Goal: Obtain resource: Obtain resource

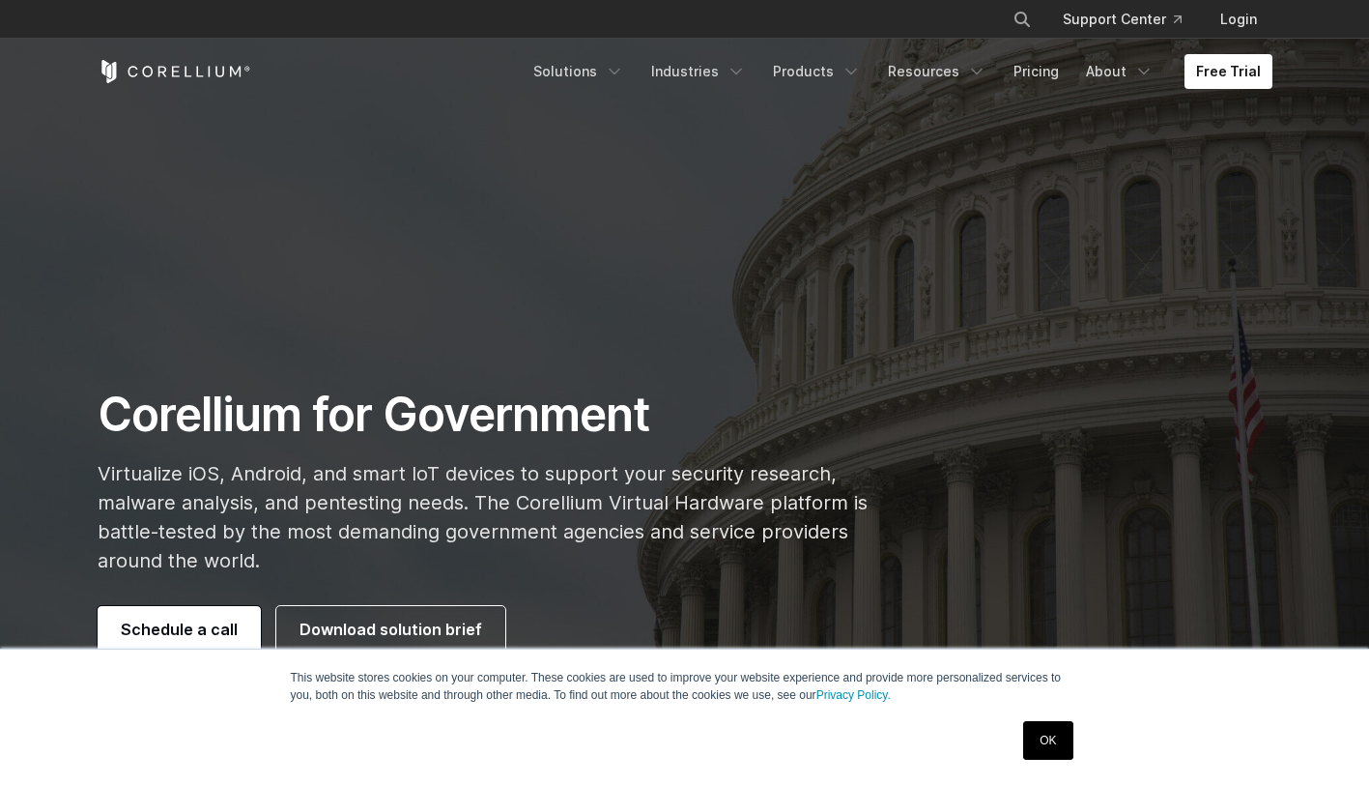
click at [1054, 728] on link "OK" at bounding box center [1047, 740] width 49 height 39
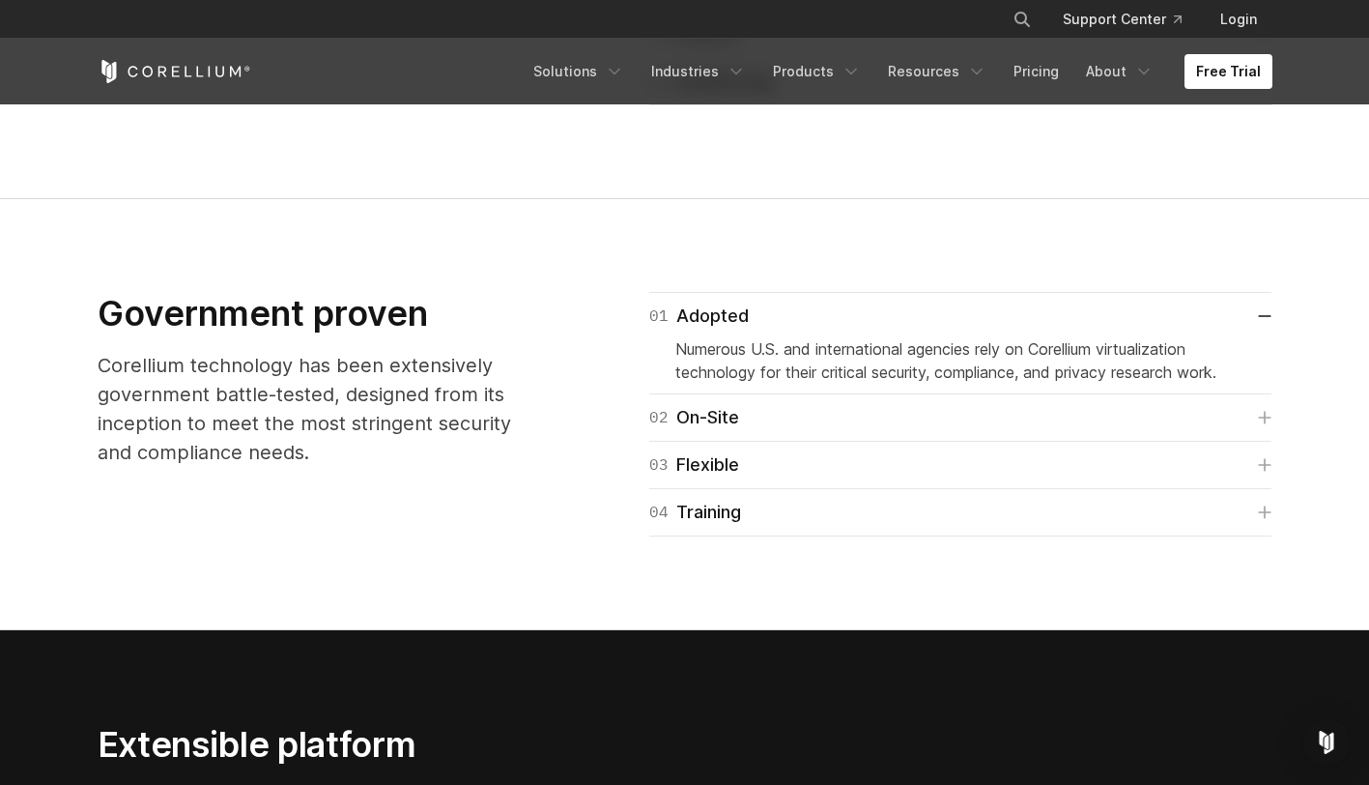
scroll to position [2776, 0]
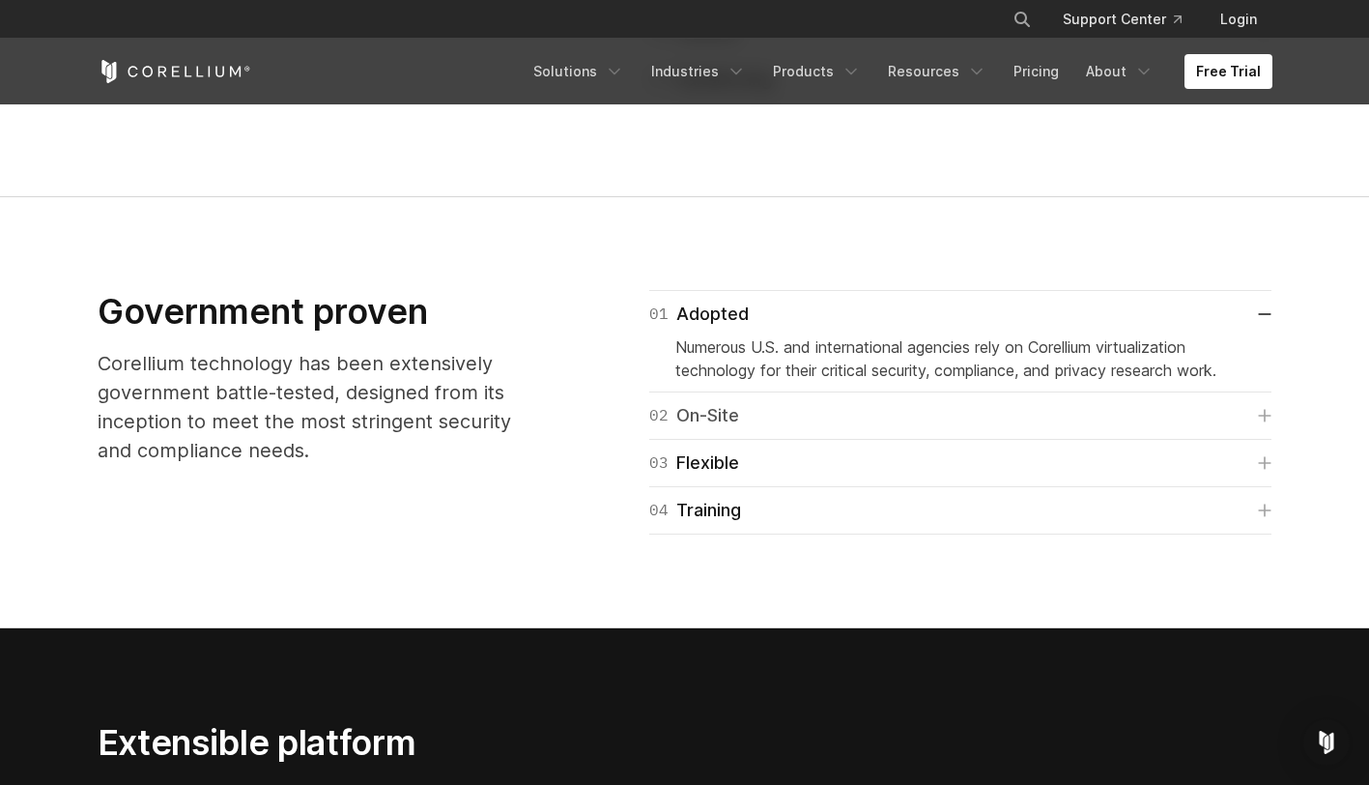
click at [775, 417] on link "02 On-Site" at bounding box center [960, 415] width 623 height 27
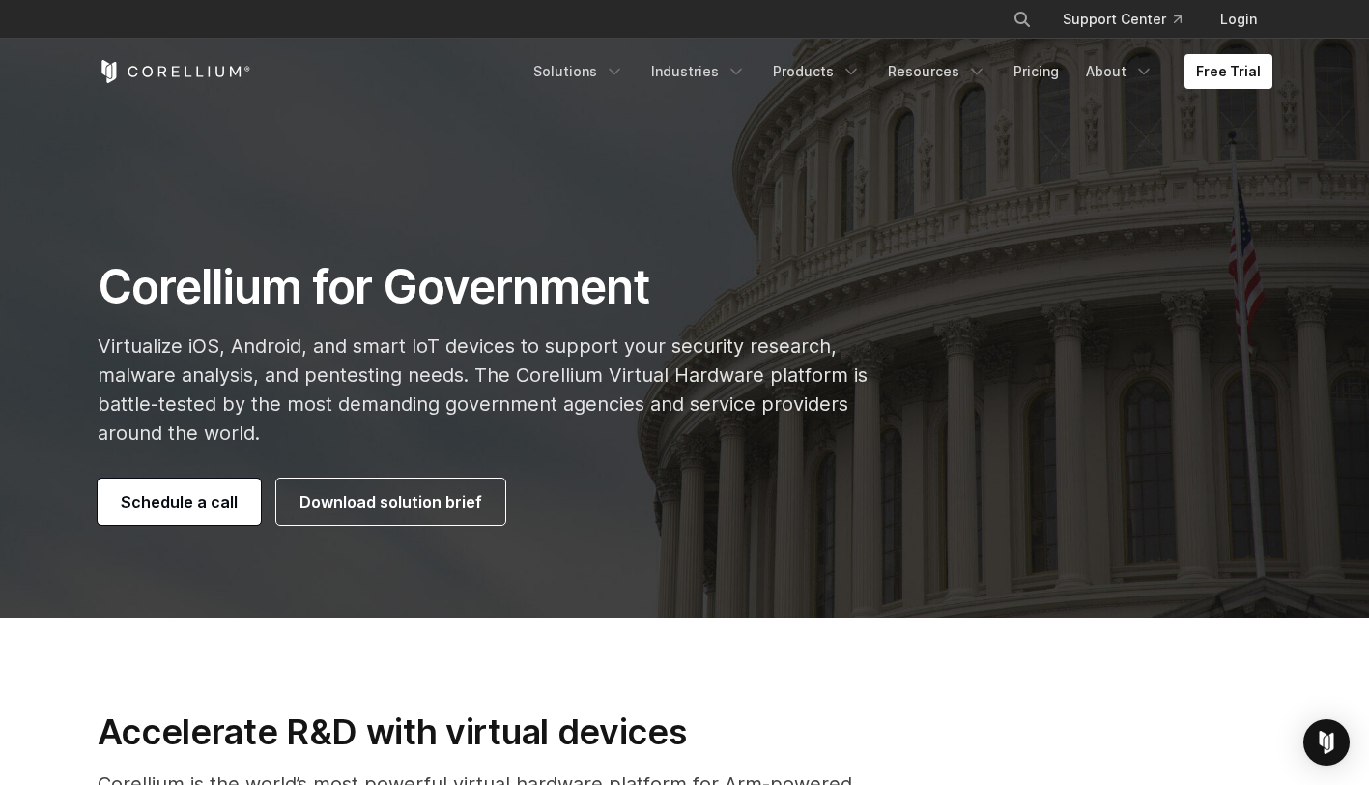
scroll to position [142, 0]
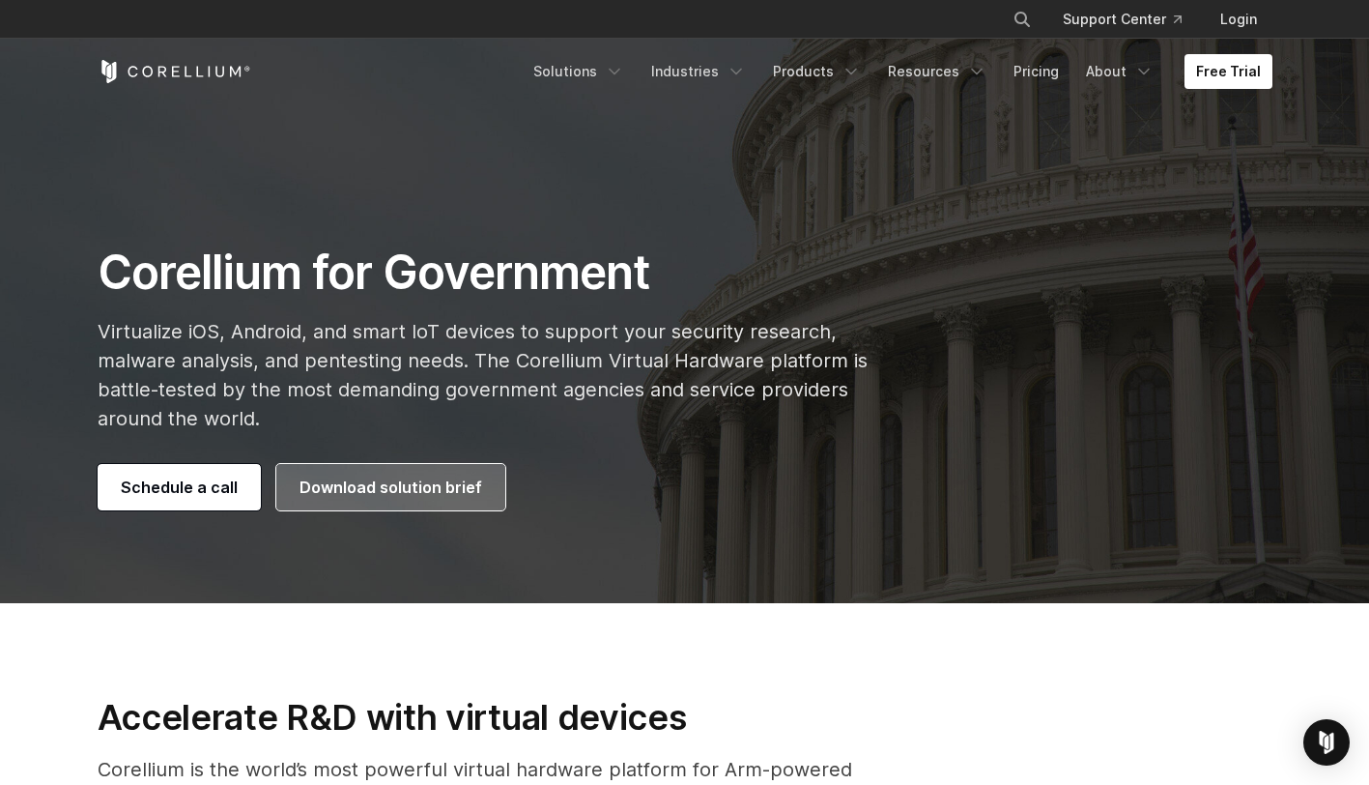
click at [413, 493] on span "Download solution brief" at bounding box center [391, 486] width 183 height 23
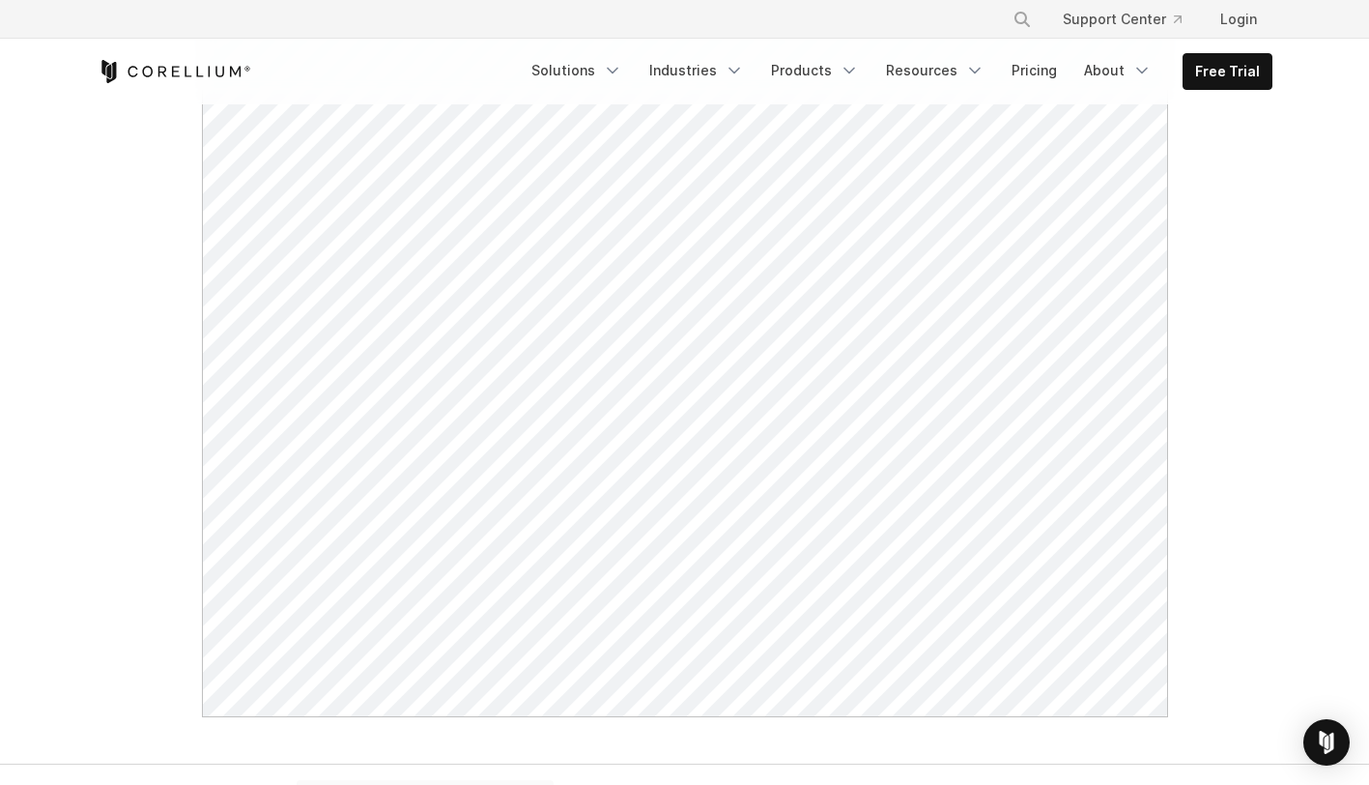
scroll to position [842, 0]
click at [221, 80] on icon "Corellium Home" at bounding box center [175, 71] width 154 height 23
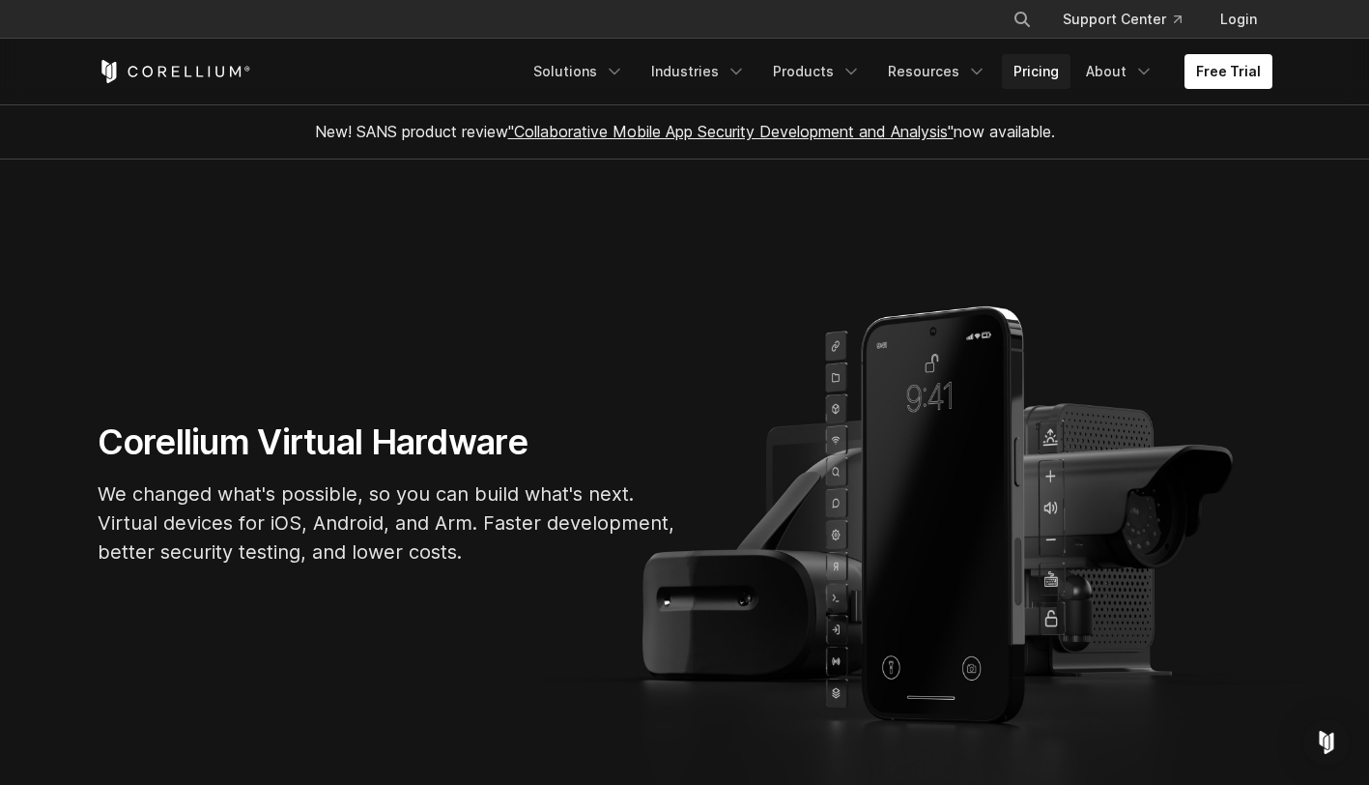
click at [1055, 74] on link "Pricing" at bounding box center [1036, 71] width 69 height 35
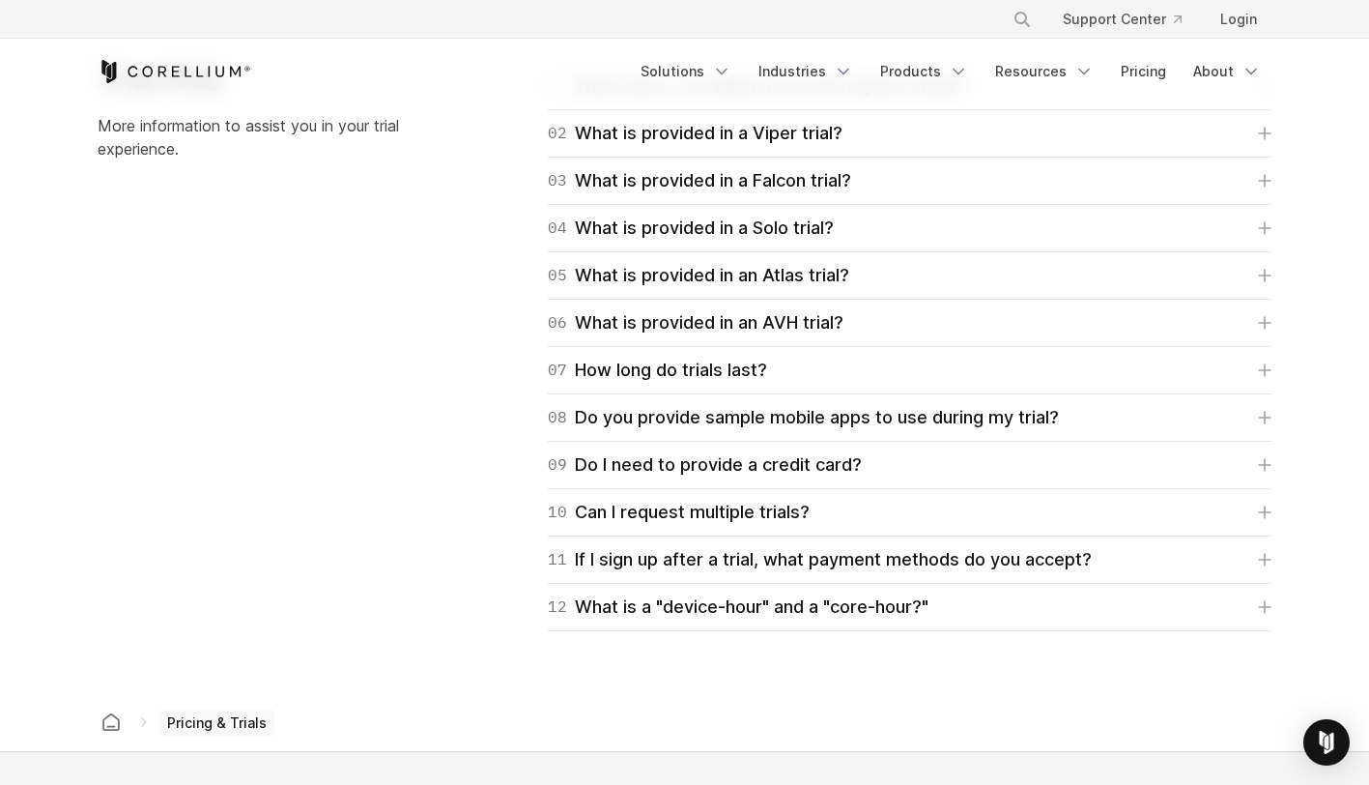
scroll to position [2866, 0]
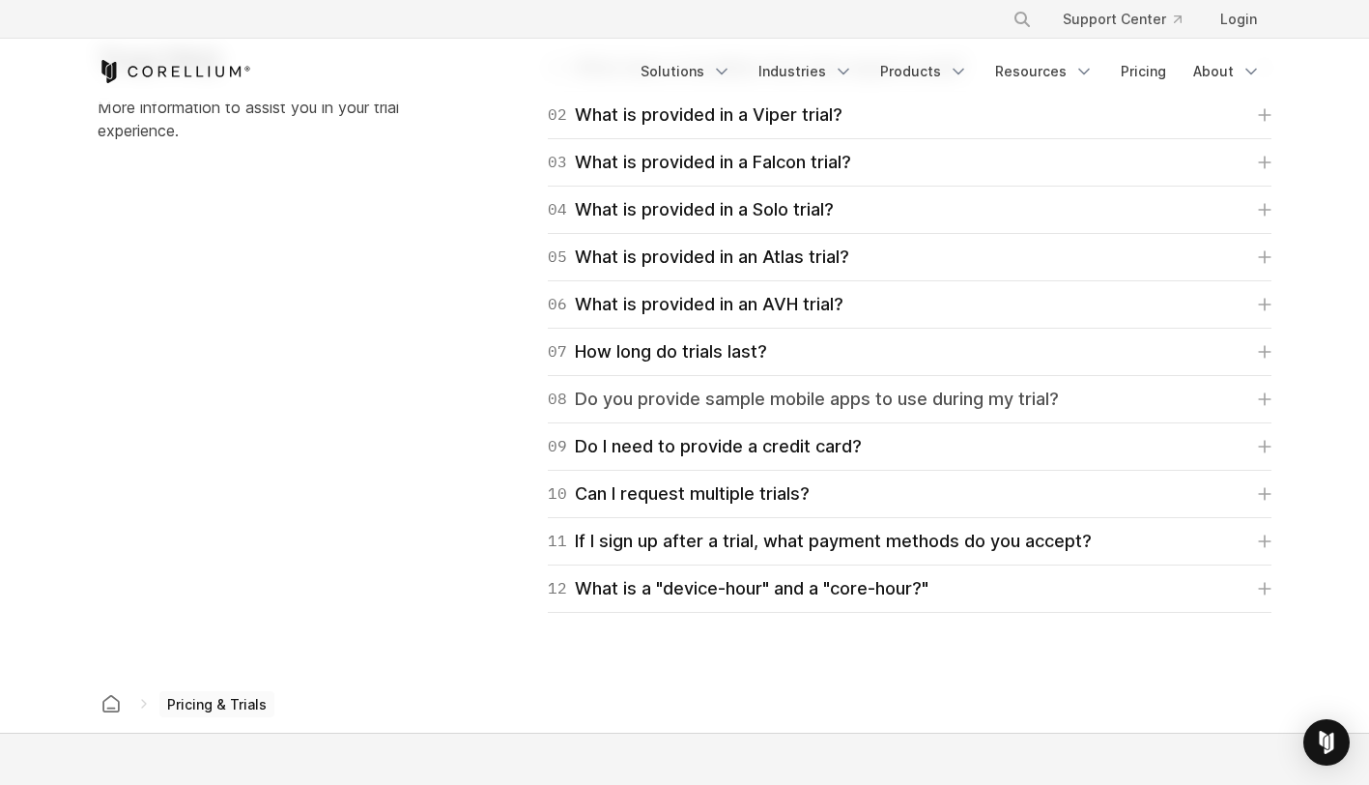
click at [759, 403] on div "08 Do you provide sample mobile apps to use during my trial?" at bounding box center [803, 399] width 511 height 27
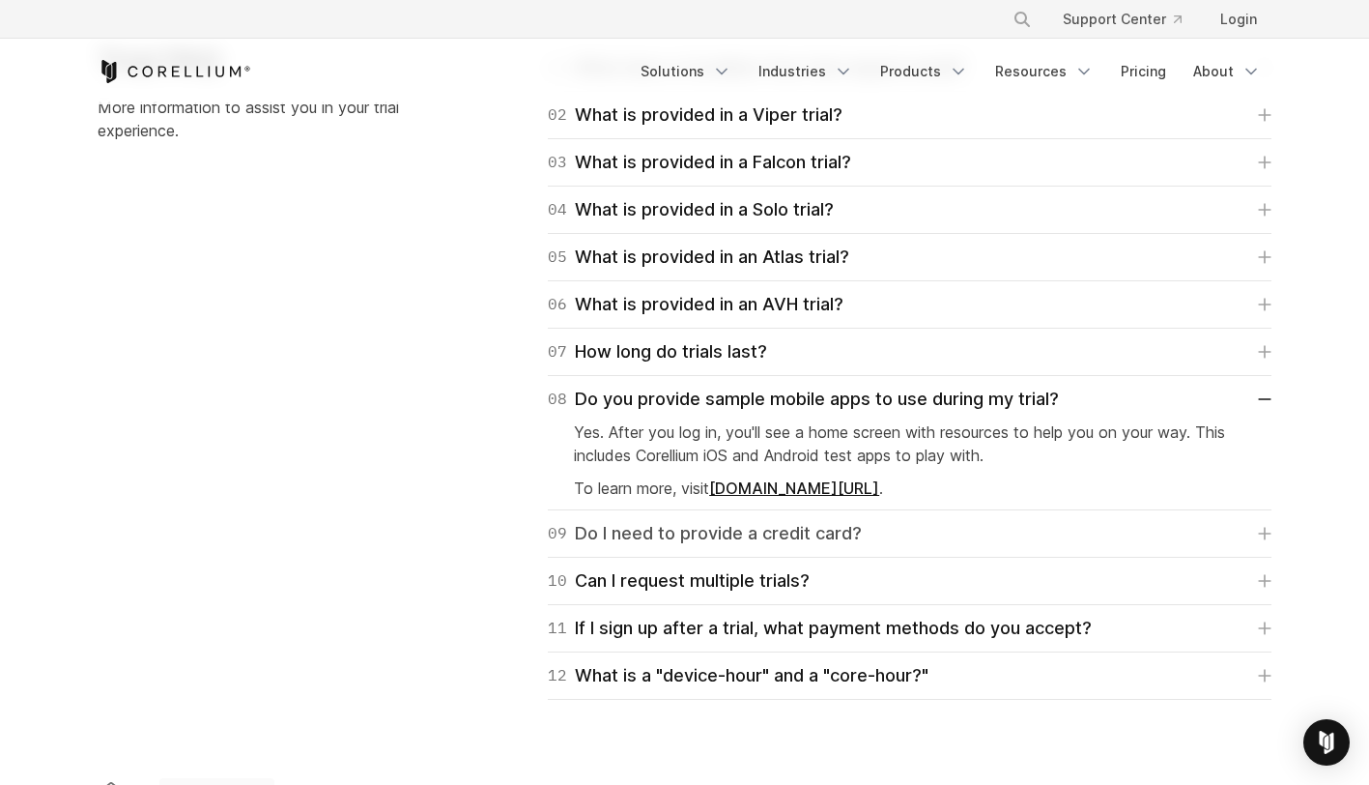
click at [732, 525] on div "09 Do I need to provide a credit card?" at bounding box center [705, 533] width 314 height 27
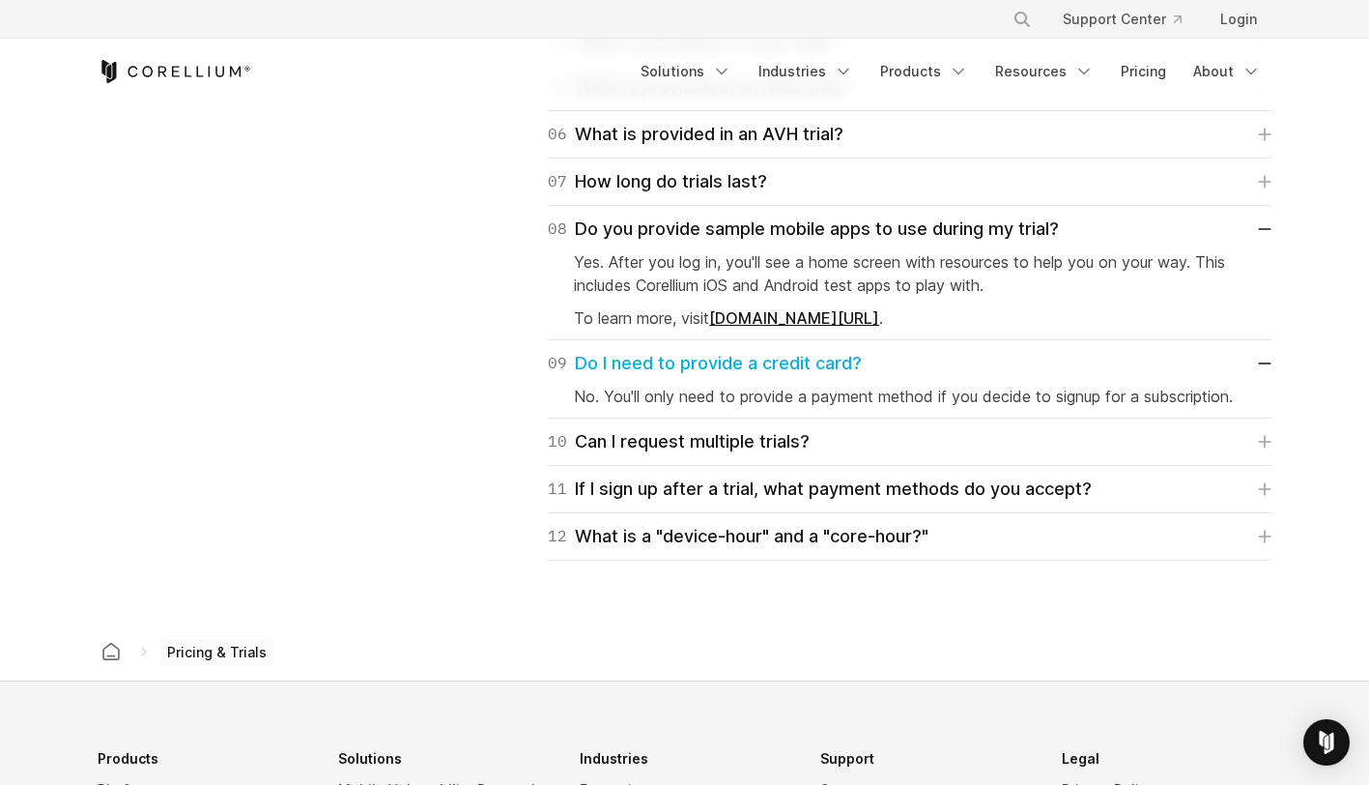
scroll to position [3069, 0]
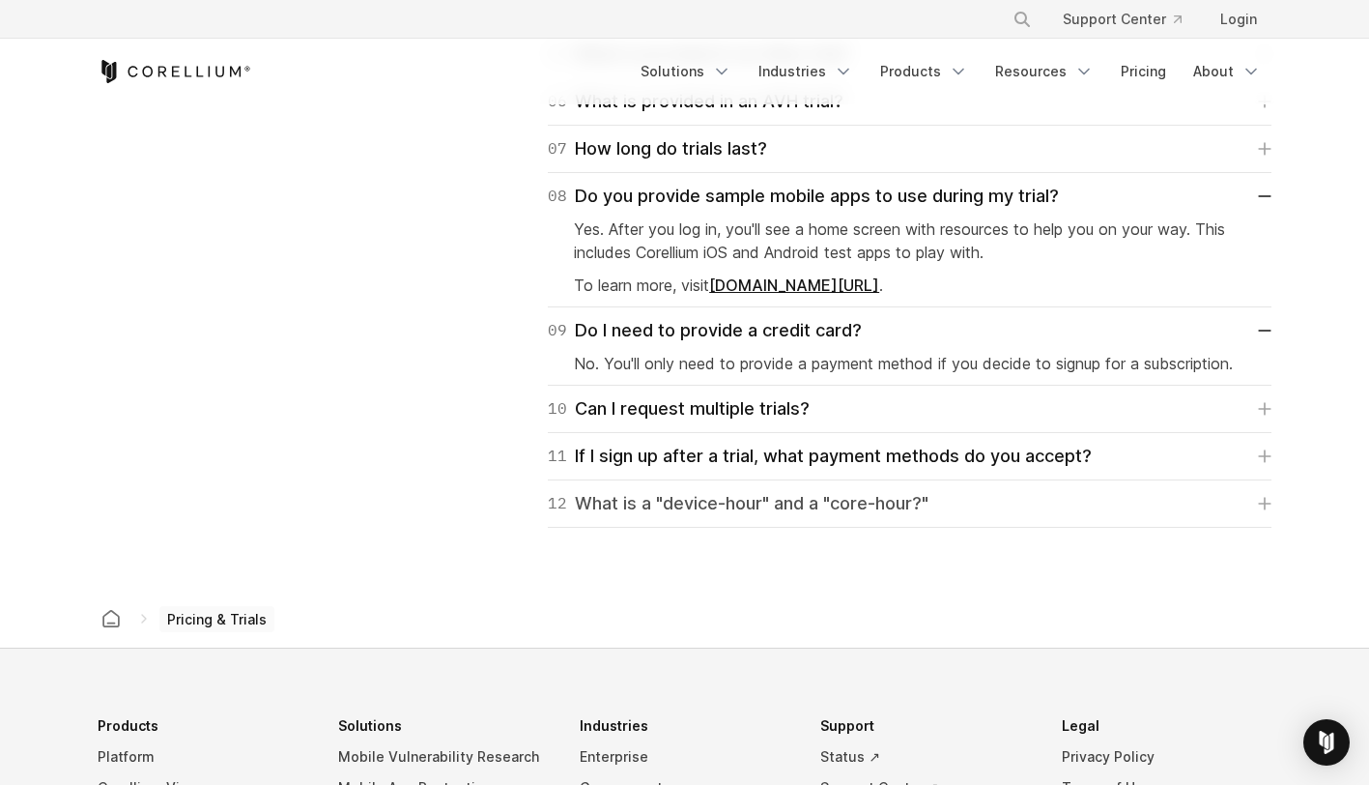
click at [616, 503] on div "12 What is a "device-hour" and a "core-hour?"" at bounding box center [738, 503] width 381 height 27
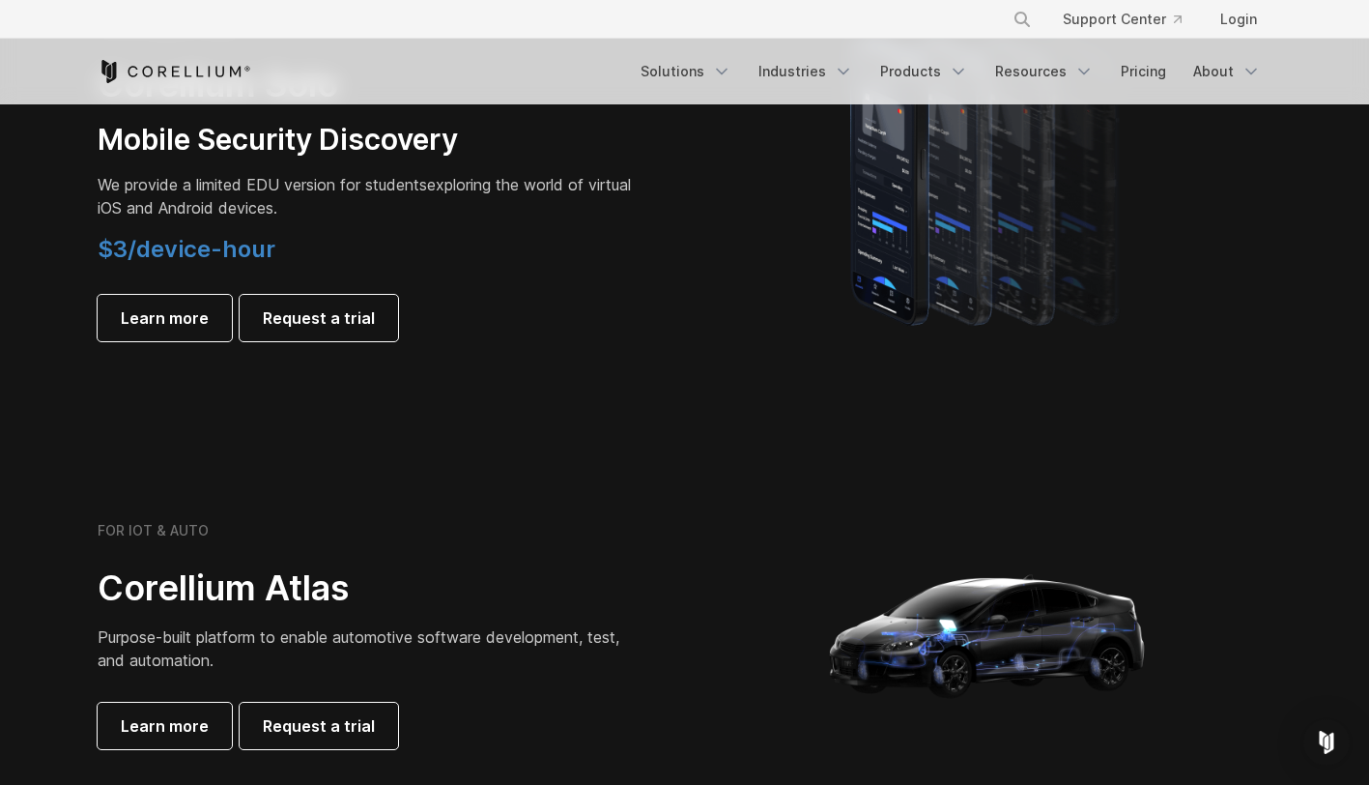
scroll to position [1444, 0]
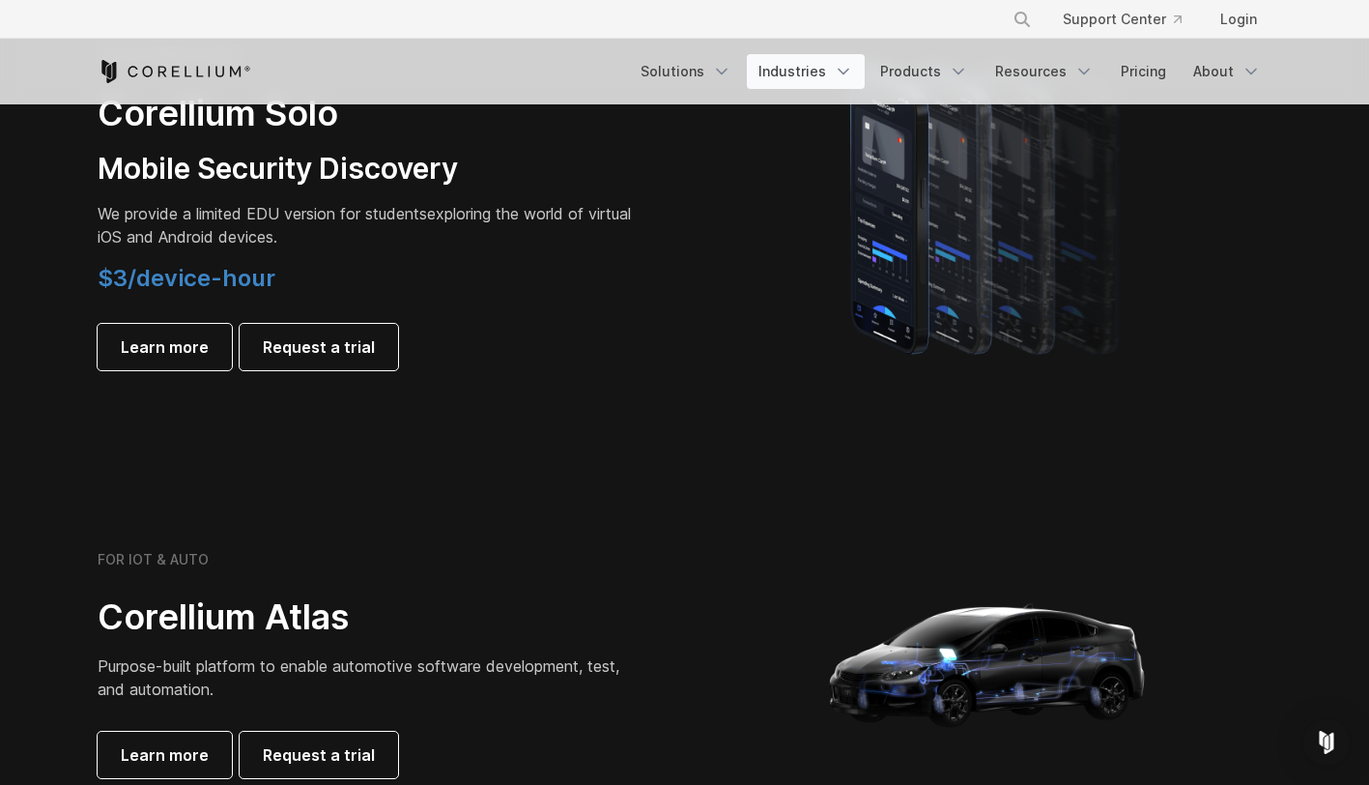
click at [853, 68] on icon "Navigation Menu" at bounding box center [843, 71] width 19 height 19
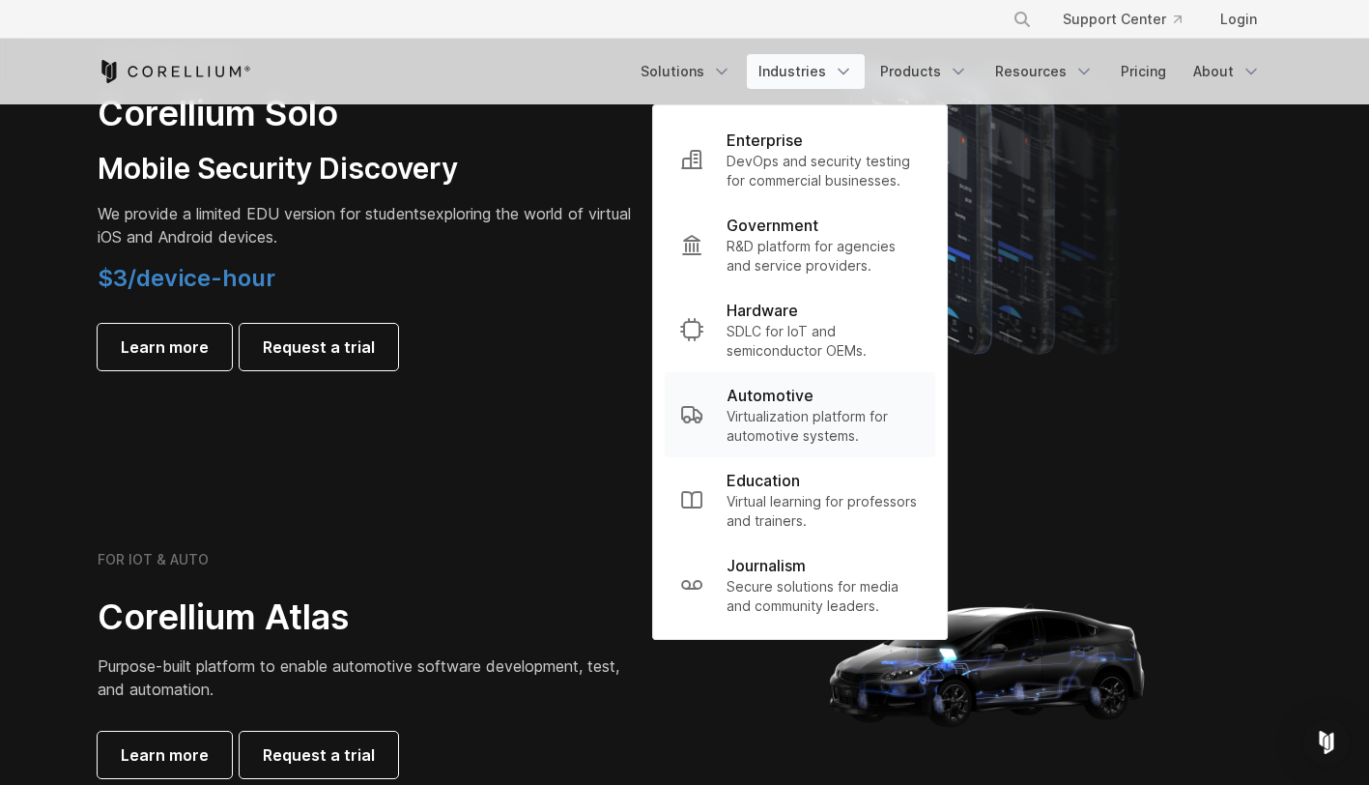
click at [815, 407] on p "Virtualization platform for automotive systems." at bounding box center [823, 426] width 193 height 39
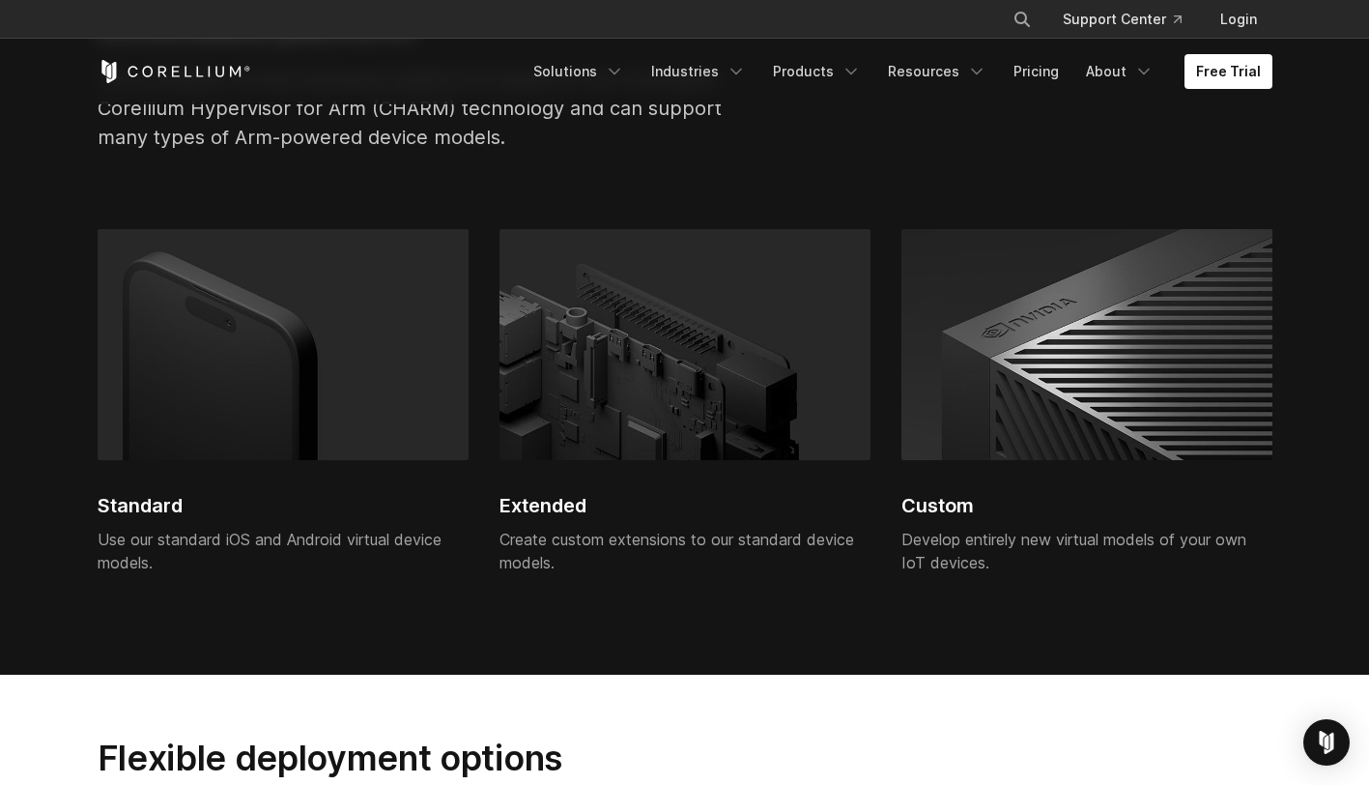
scroll to position [4047, 0]
click at [861, 62] on icon "Navigation Menu" at bounding box center [851, 71] width 19 height 19
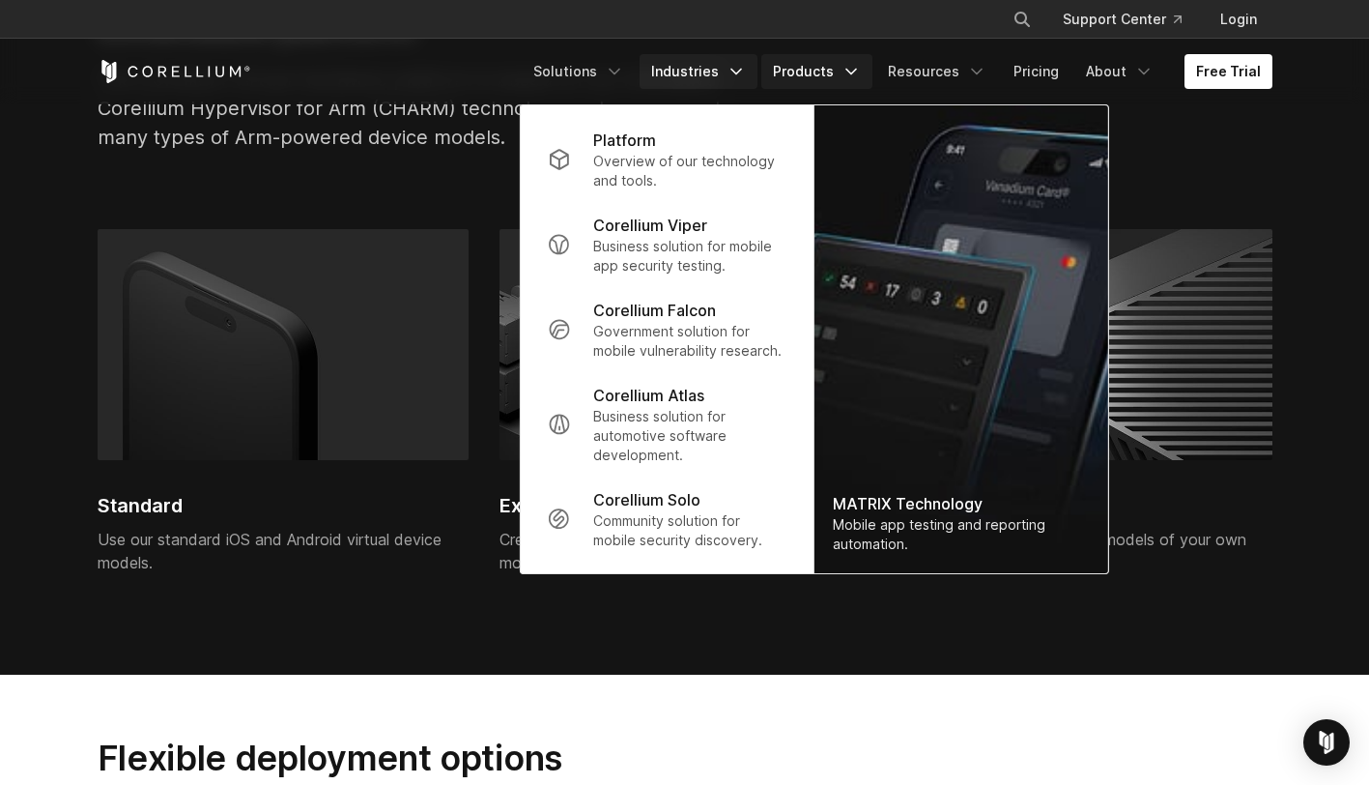
click at [733, 77] on link "Industries" at bounding box center [699, 71] width 118 height 35
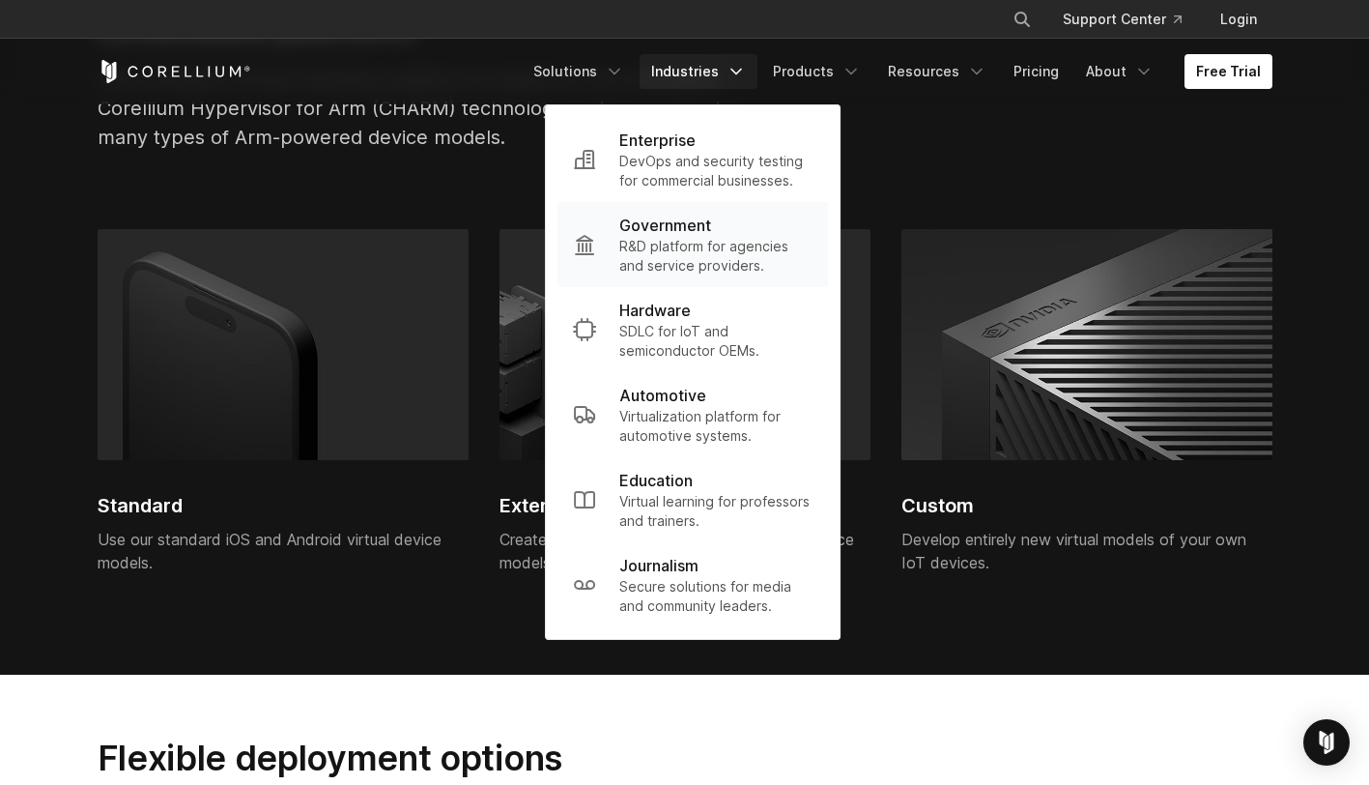
click at [697, 247] on p "R&D platform for agencies and service providers." at bounding box center [715, 256] width 193 height 39
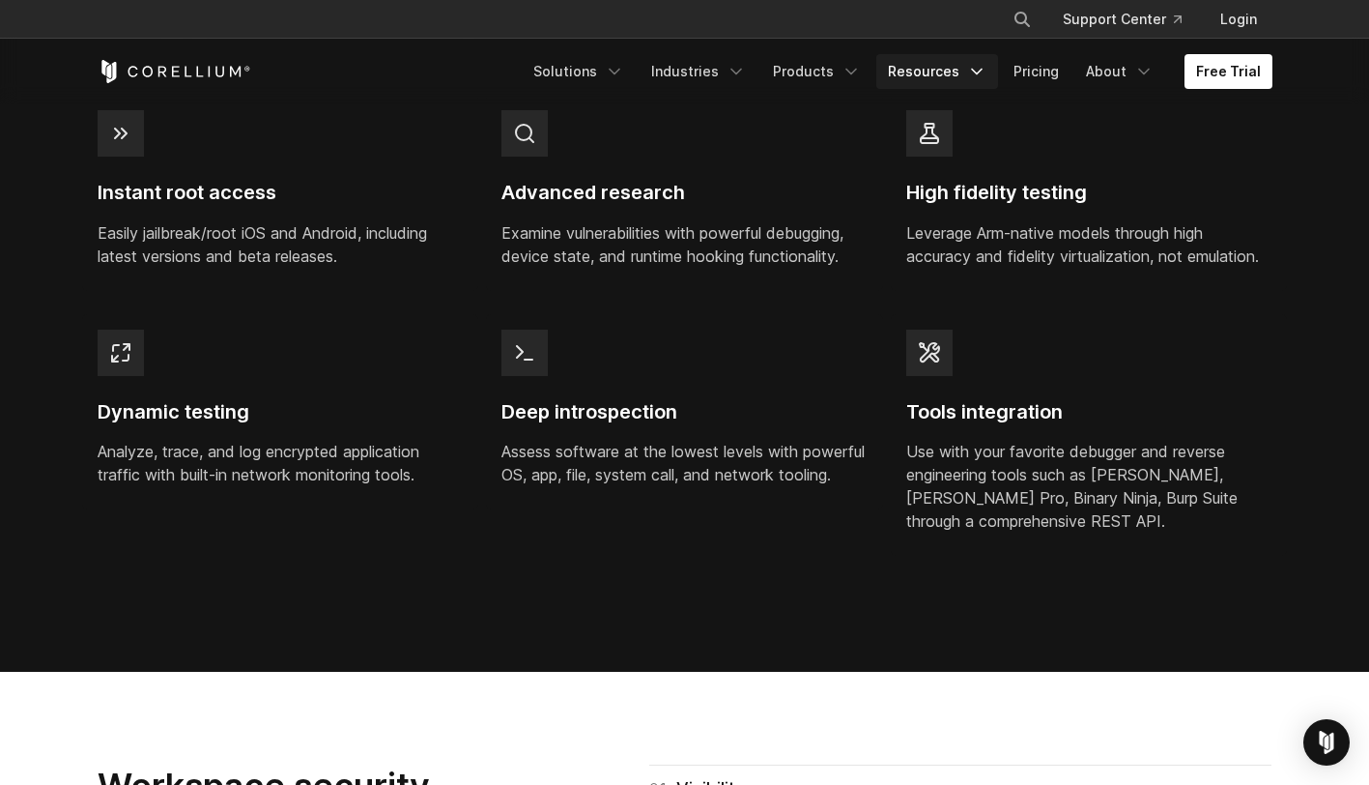
scroll to position [1827, 0]
